Goal: Information Seeking & Learning: Learn about a topic

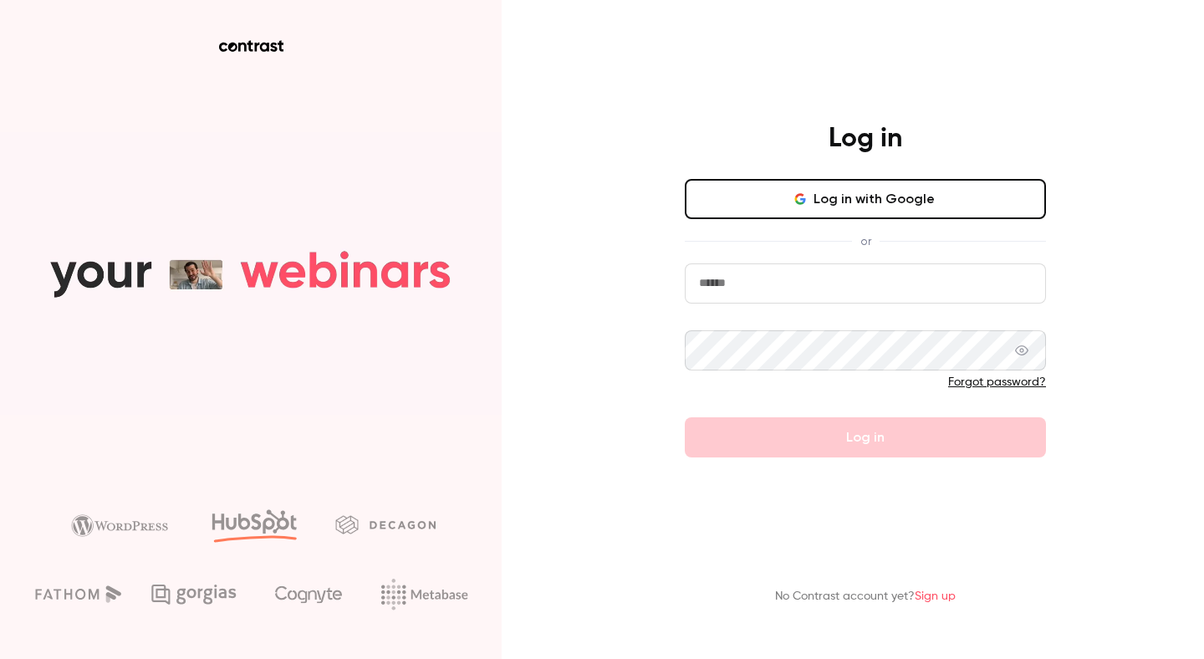
click at [803, 193] on icon "button" at bounding box center [799, 195] width 8 height 4
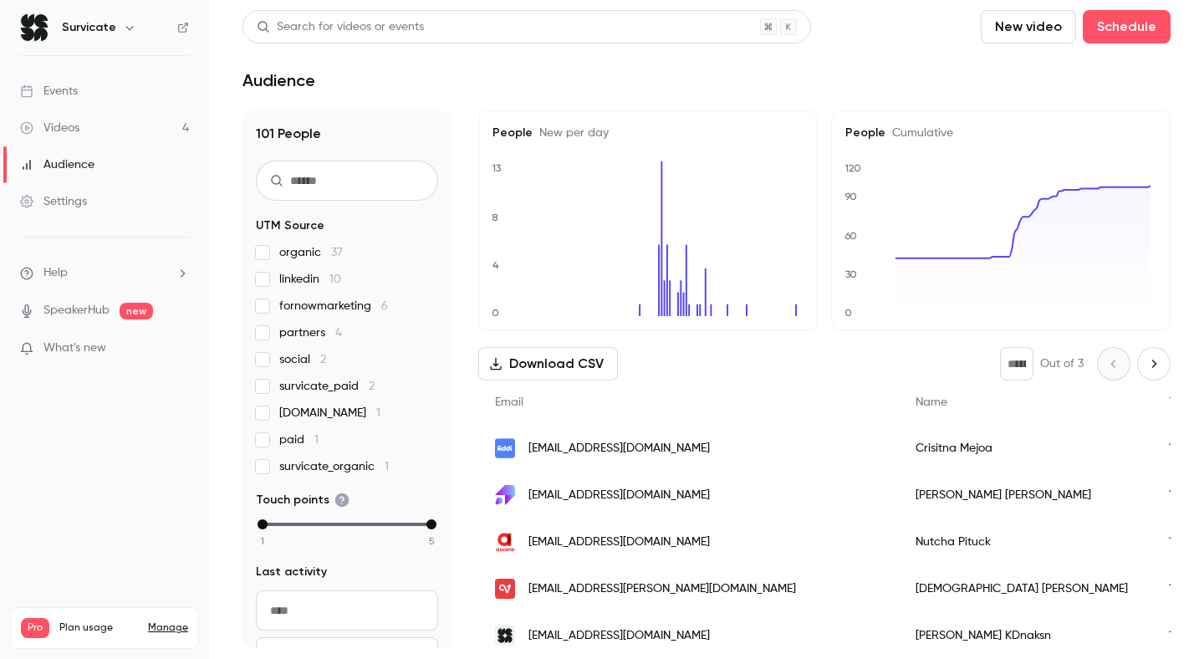
click at [129, 84] on link "Events" at bounding box center [104, 91] width 209 height 37
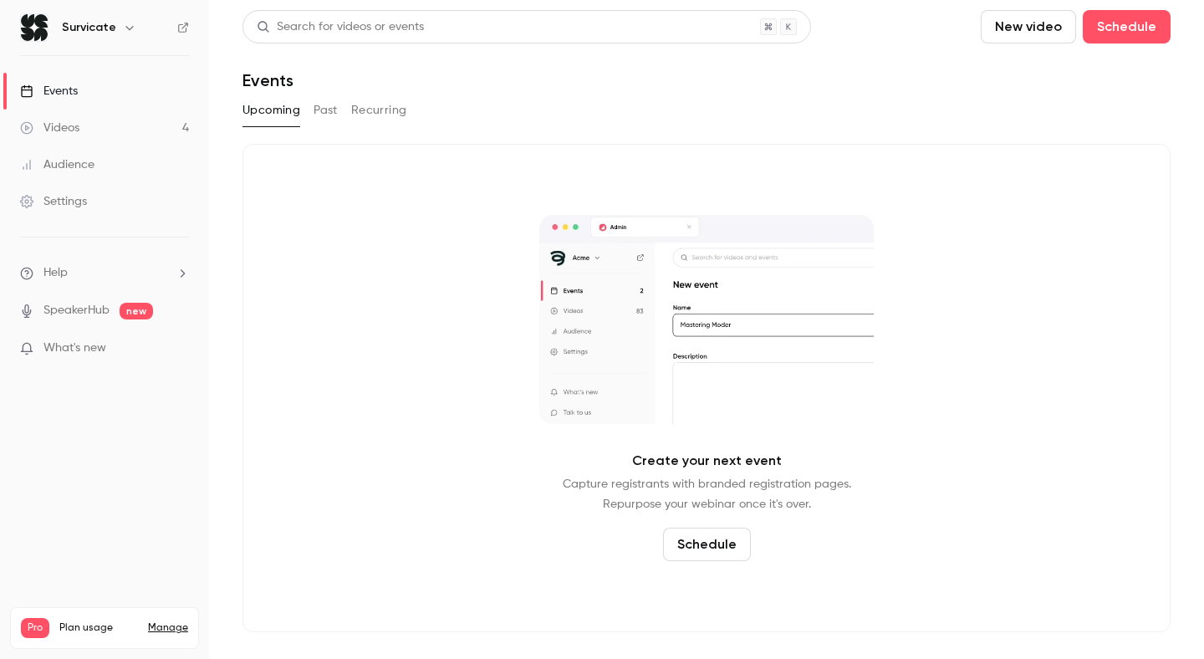
click at [331, 112] on button "Past" at bounding box center [325, 110] width 24 height 27
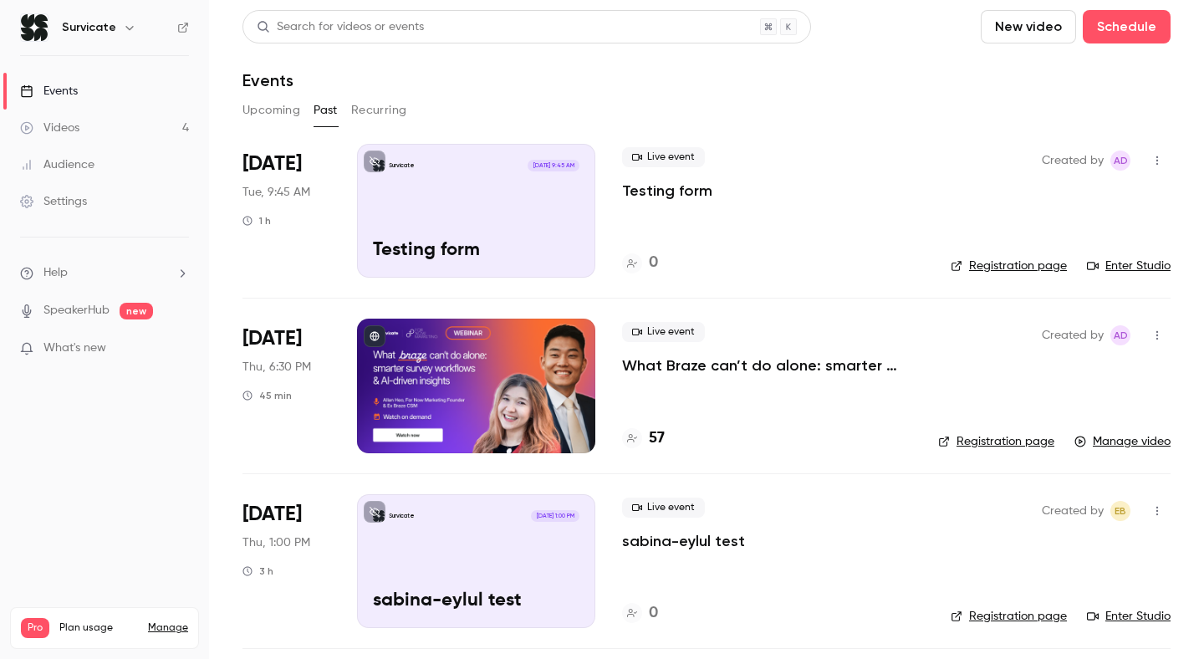
click at [670, 373] on p "What Braze can’t do alone: smarter survey workflows & AI-driven insights" at bounding box center [766, 365] width 289 height 20
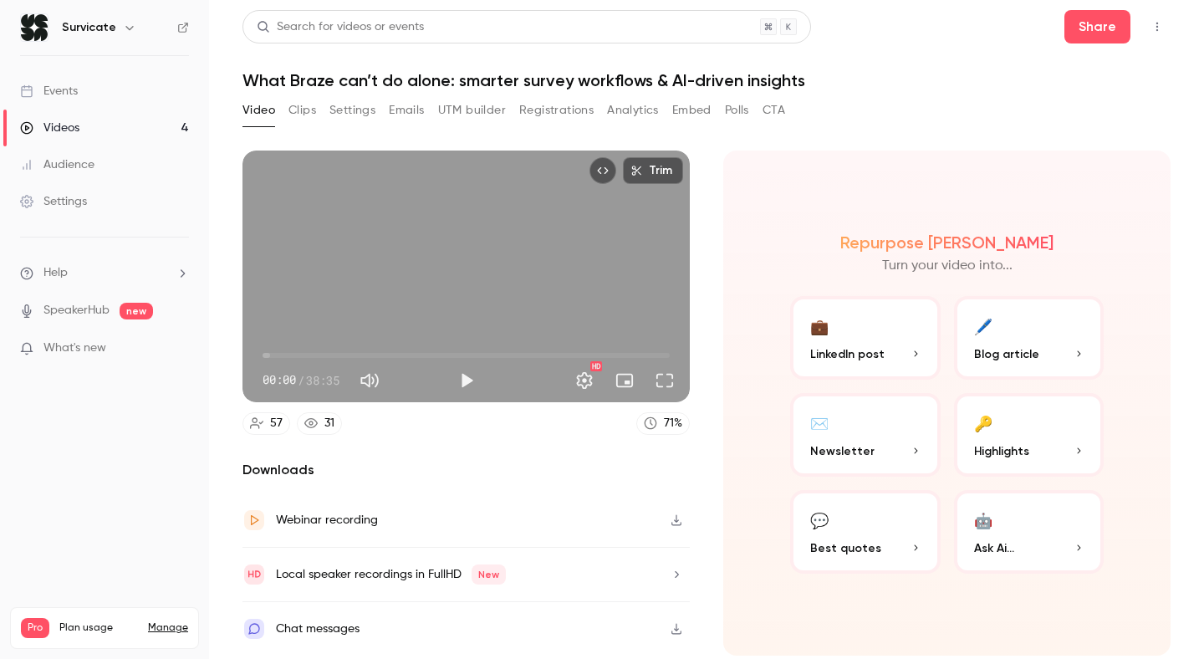
click at [538, 108] on button "Registrations" at bounding box center [556, 110] width 74 height 27
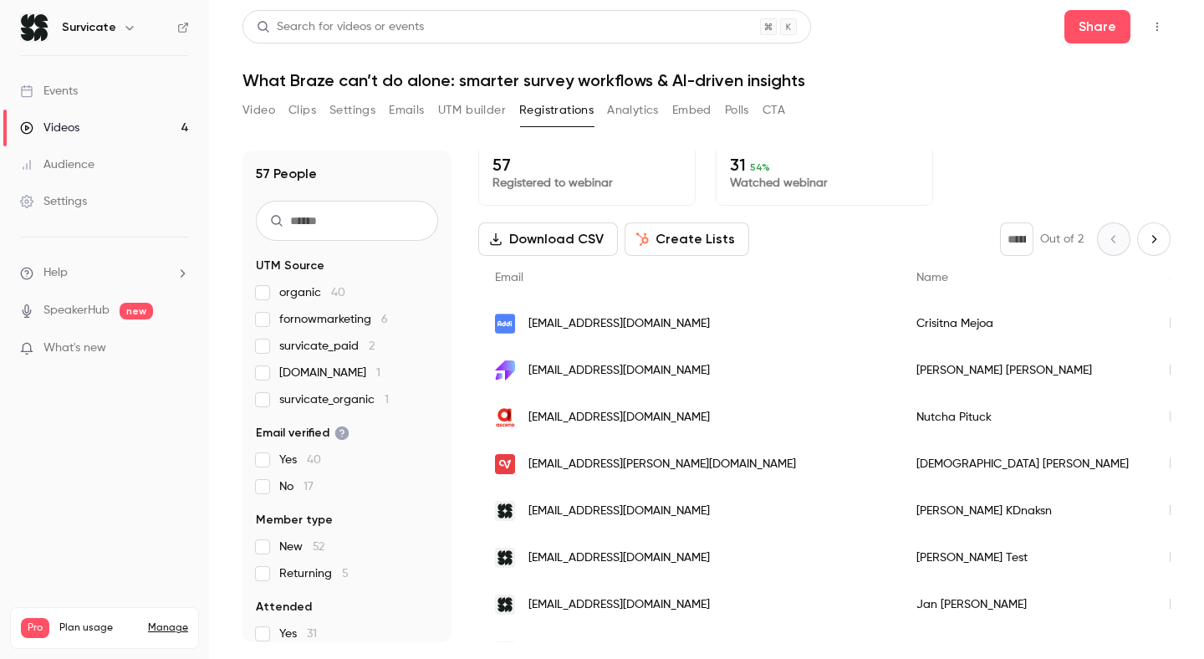
click at [267, 114] on button "Video" at bounding box center [258, 110] width 33 height 27
